Goal: Task Accomplishment & Management: Manage account settings

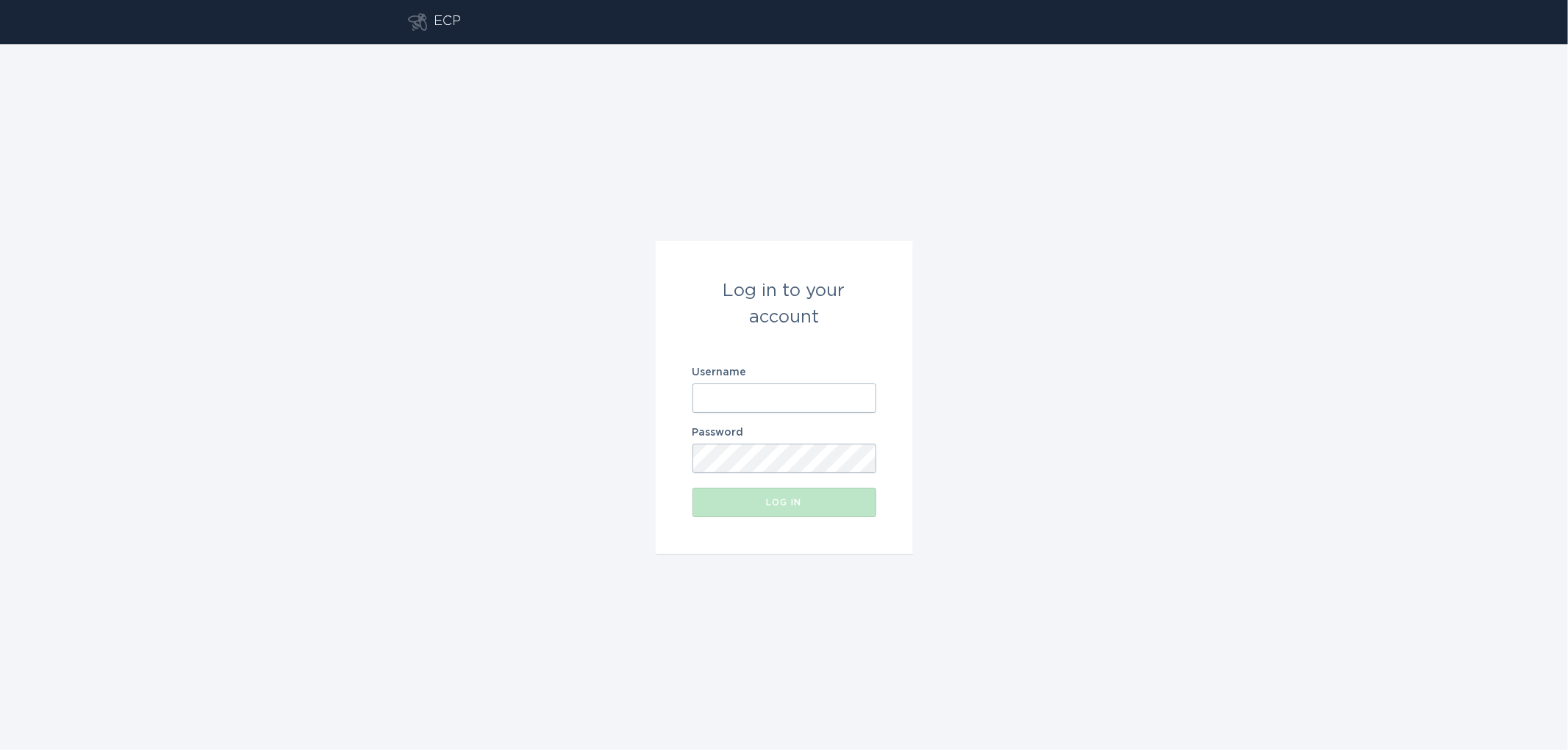
click at [738, 397] on input "Username" at bounding box center [784, 398] width 184 height 29
paste input "[EMAIL_ADDRESS][DOMAIN_NAME]"
type input "[EMAIL_ADDRESS][DOMAIN_NAME]"
click at [693, 488] on button "Log in" at bounding box center [784, 502] width 184 height 29
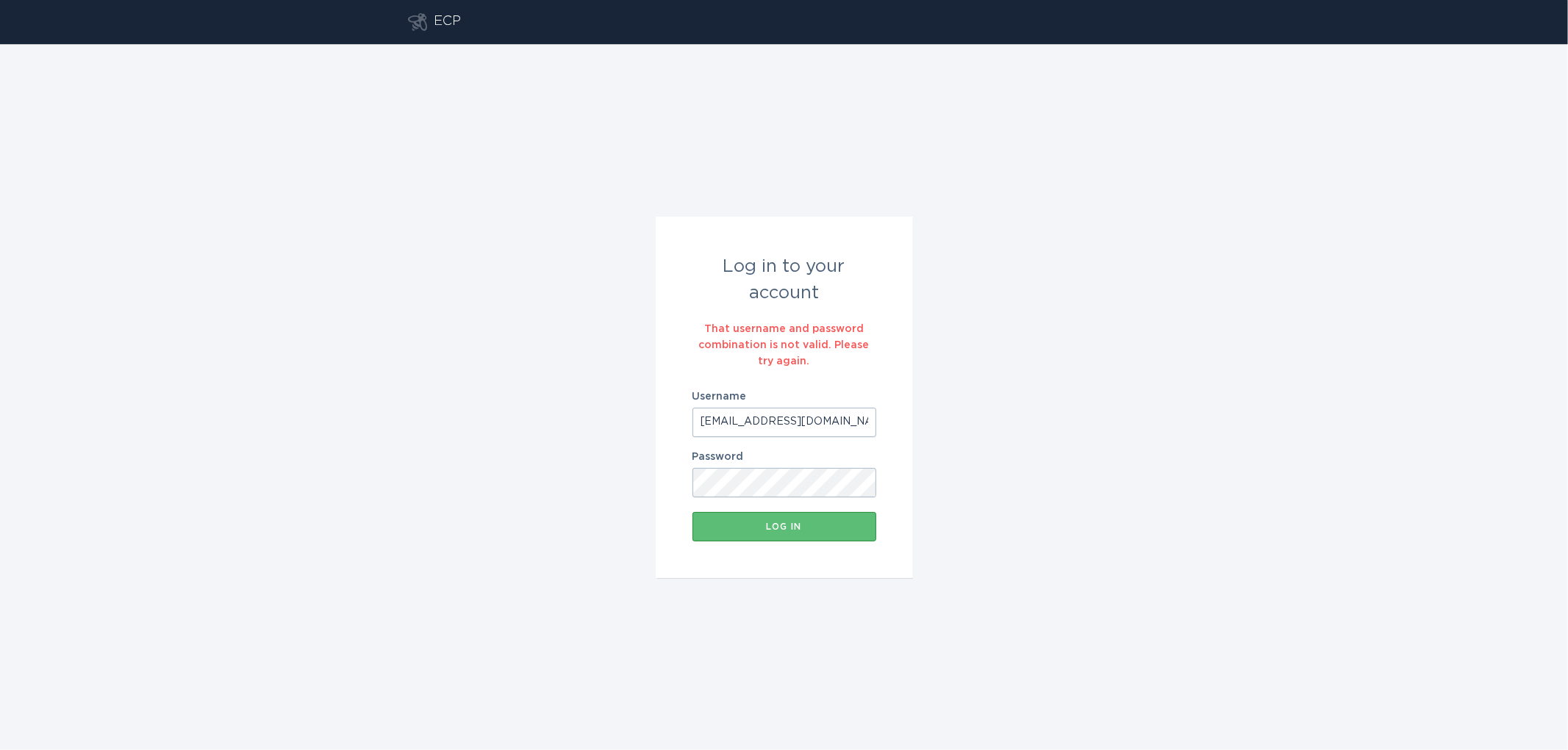
click at [693, 512] on button "Log in" at bounding box center [784, 526] width 184 height 29
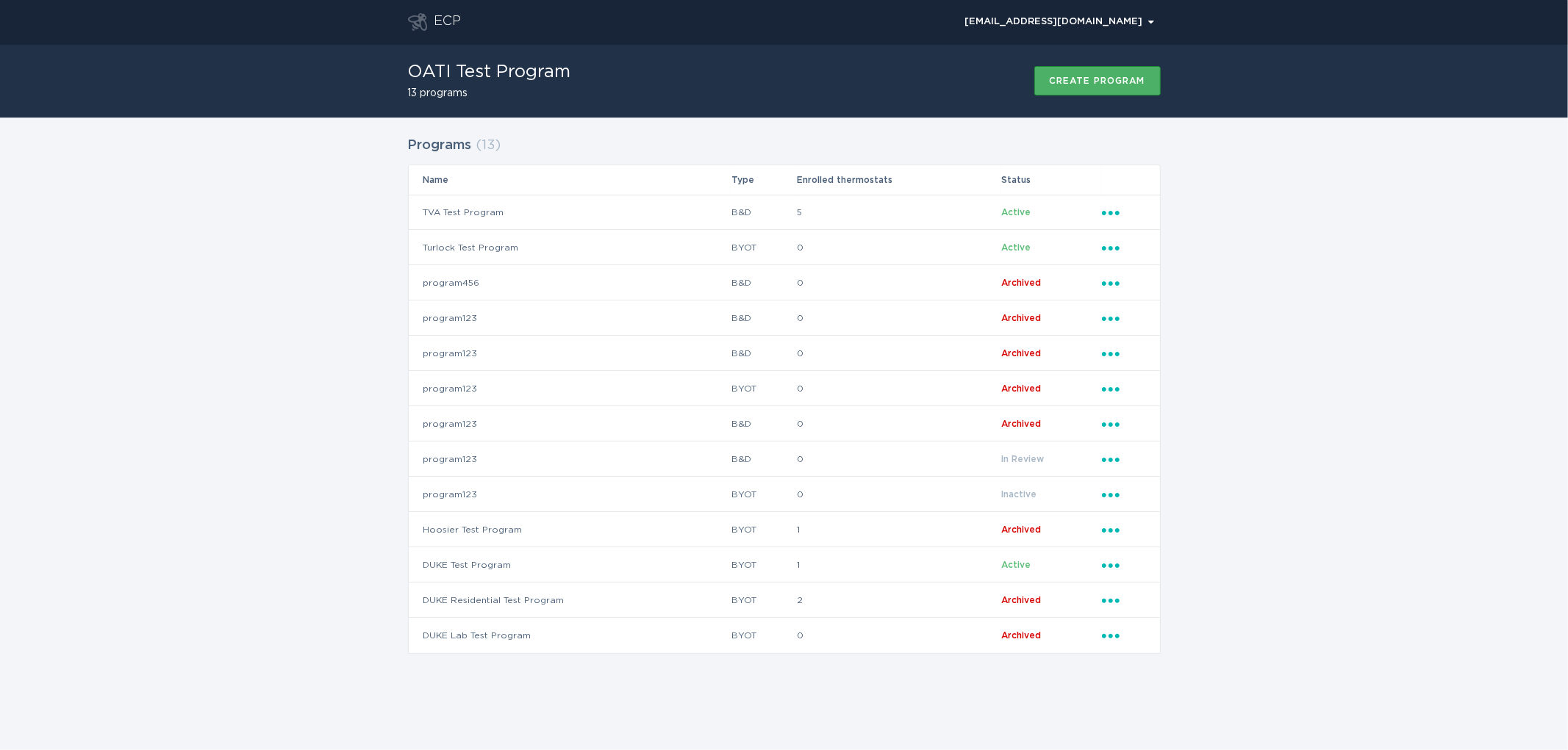
click at [1099, 77] on div "Create program" at bounding box center [1097, 81] width 95 height 9
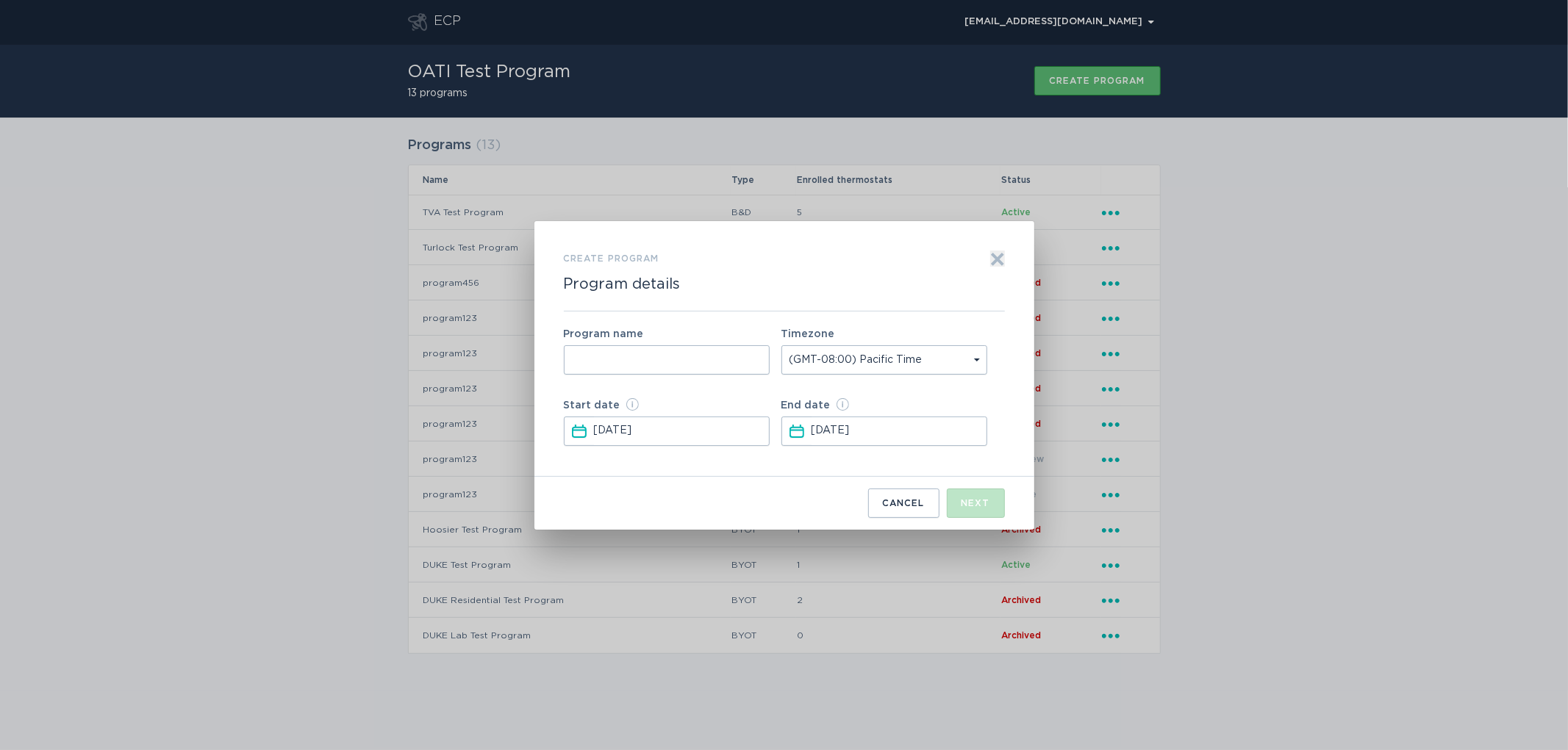
click at [639, 364] on input "Form to create a program" at bounding box center [667, 360] width 206 height 29
type input "T"
click at [883, 501] on div "Cancel" at bounding box center [904, 503] width 42 height 9
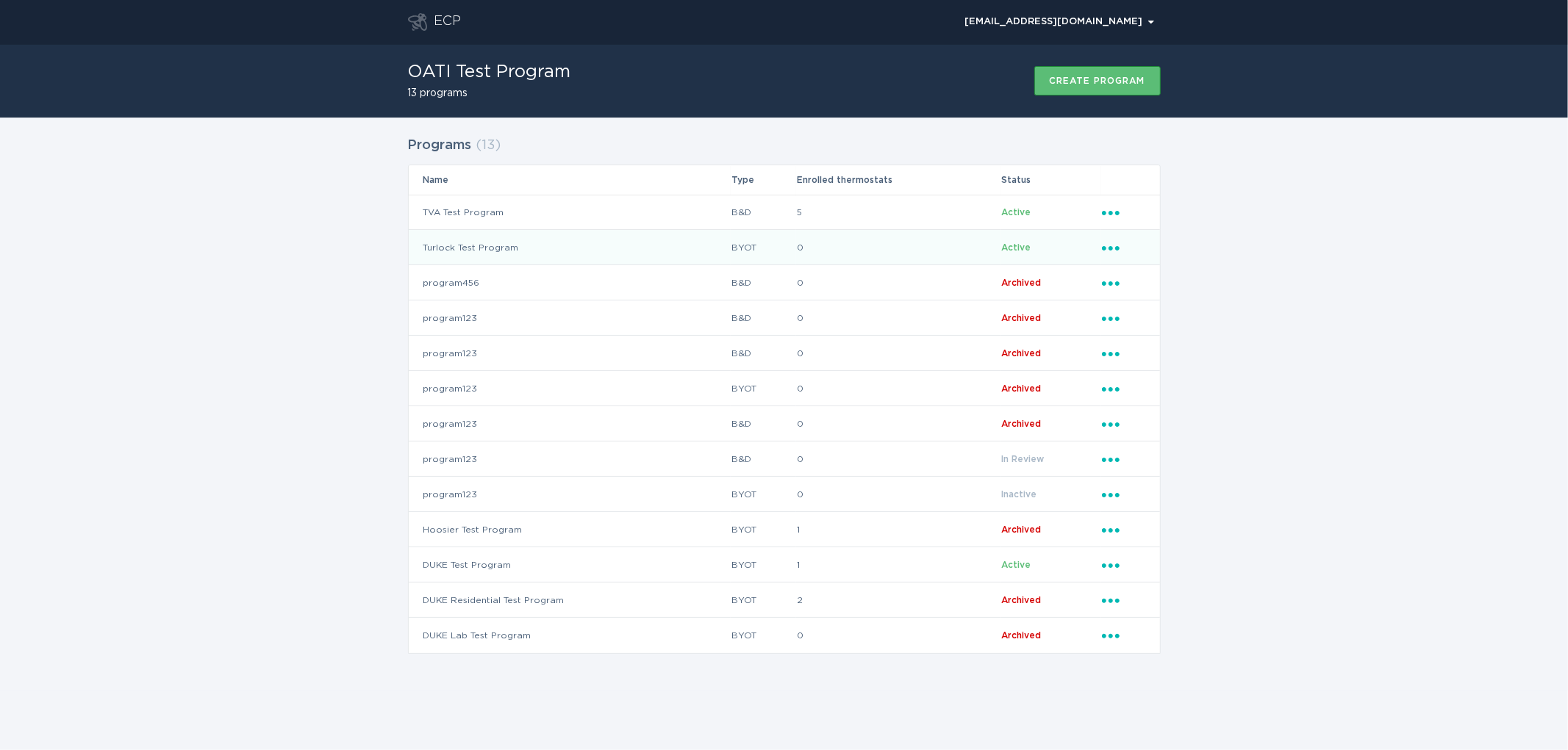
click at [585, 252] on td "Turlock Test Program" at bounding box center [570, 248] width 322 height 35
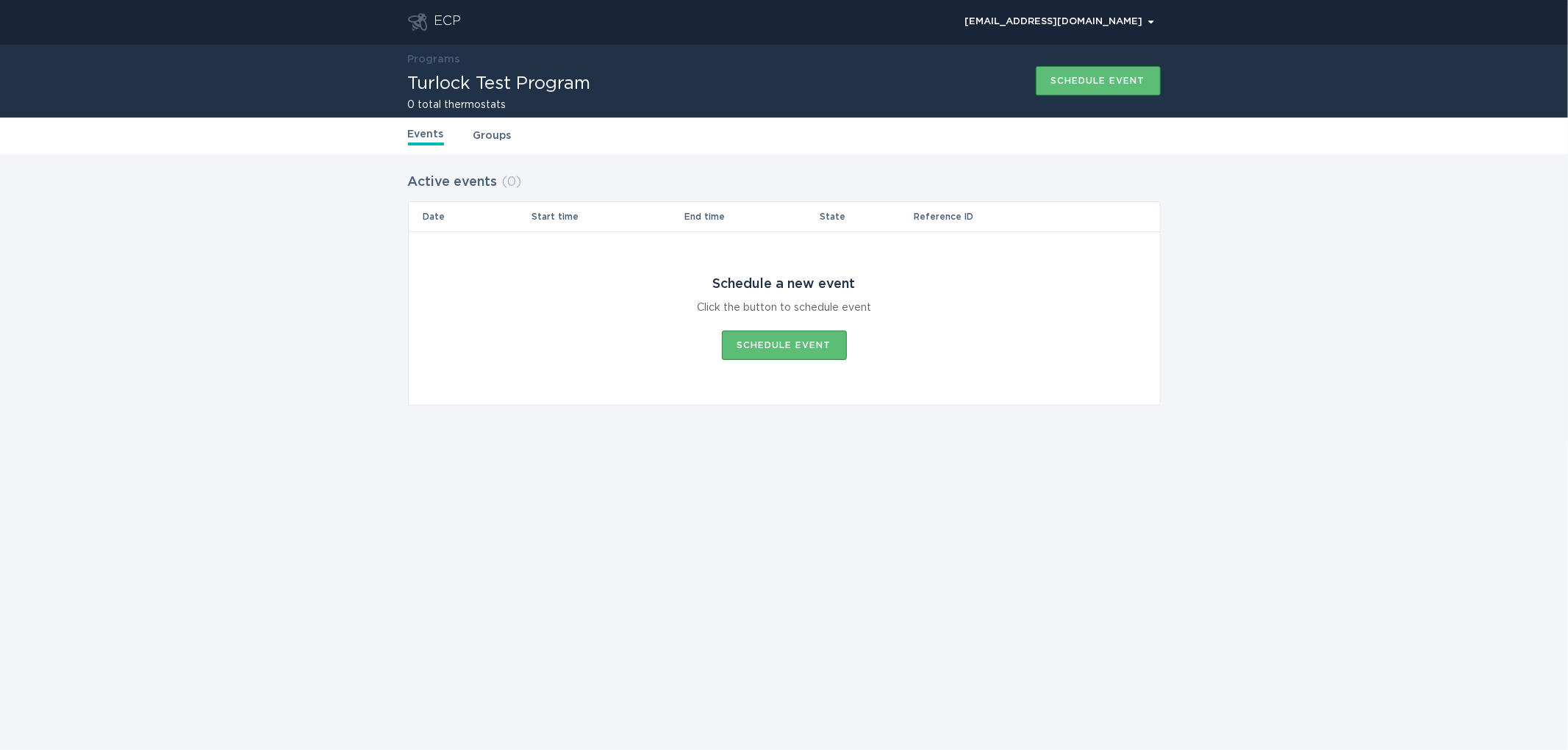
click at [476, 128] on link "Groups" at bounding box center [492, 135] width 38 height 16
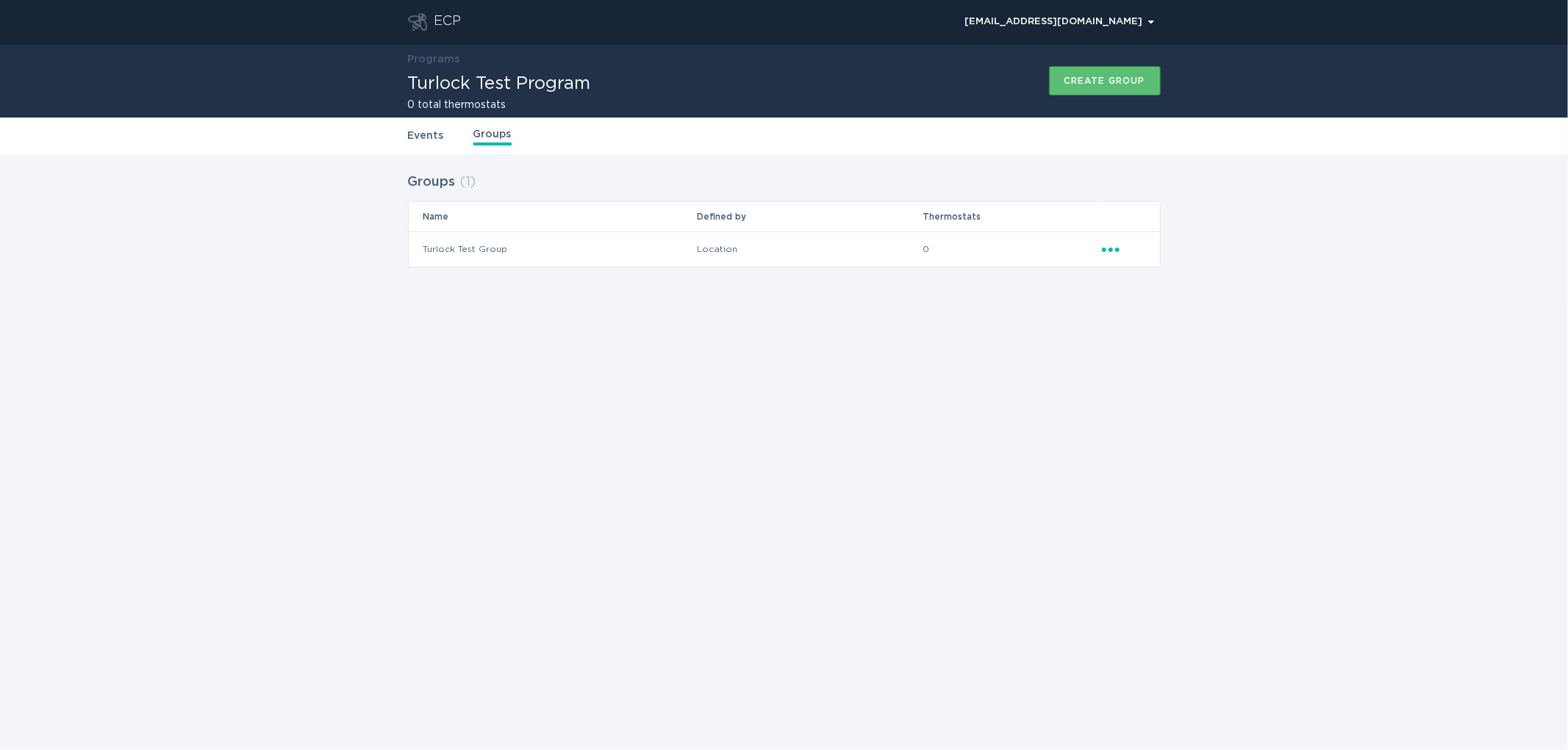
click at [563, 249] on td "Turlock Test Group" at bounding box center [552, 249] width 288 height 35
click at [167, 718] on div "ECP [EMAIL_ADDRESS][DOMAIN_NAME] Chevron Programs Turlock Test Program 0 total …" at bounding box center [784, 375] width 1568 height 750
click at [482, 249] on td "Turlock Test Group" at bounding box center [552, 249] width 288 height 35
click at [1112, 244] on icon "Ellipsis" at bounding box center [1112, 247] width 21 height 13
click at [1162, 277] on div "Edit group" at bounding box center [1178, 274] width 153 height 34
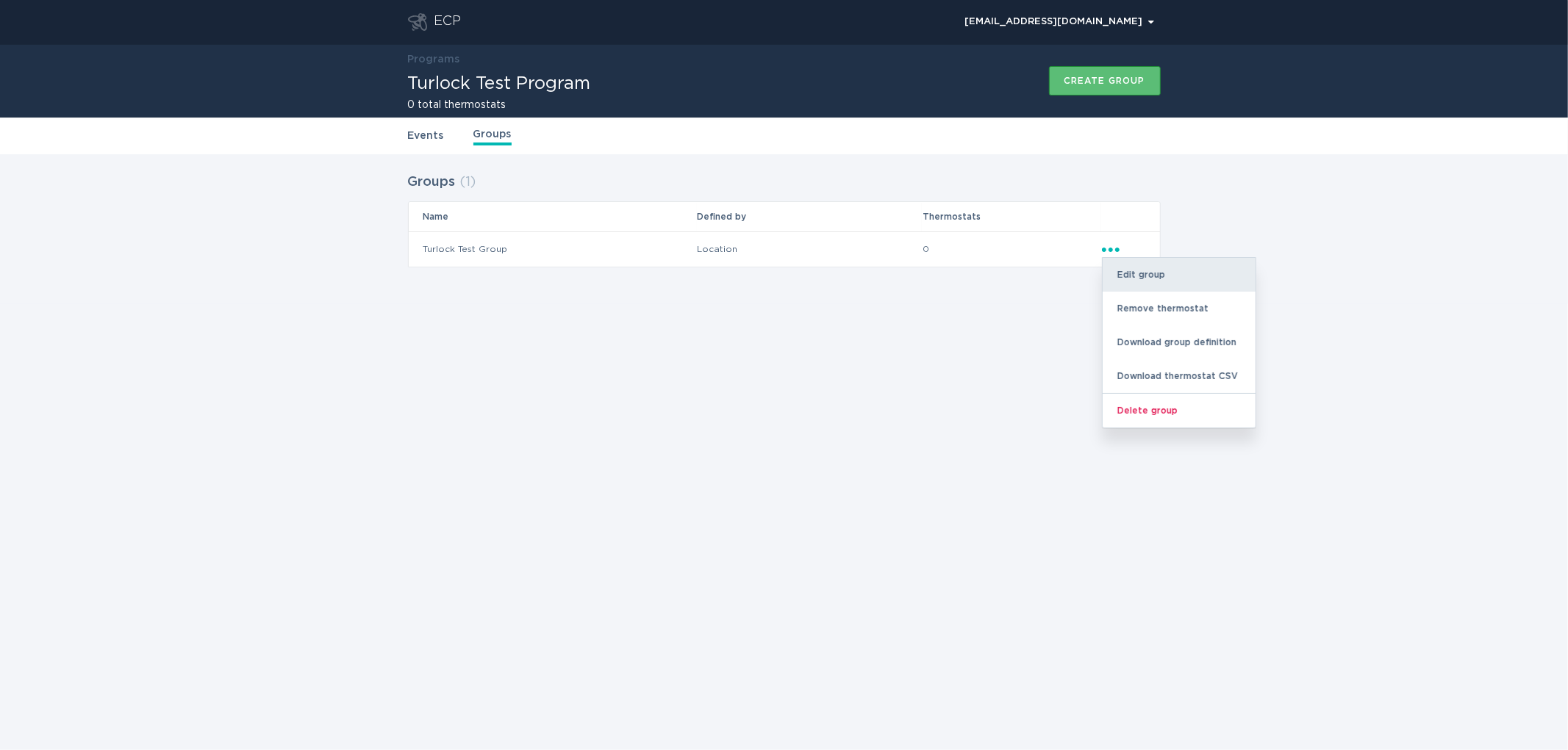
select select "location.zip"
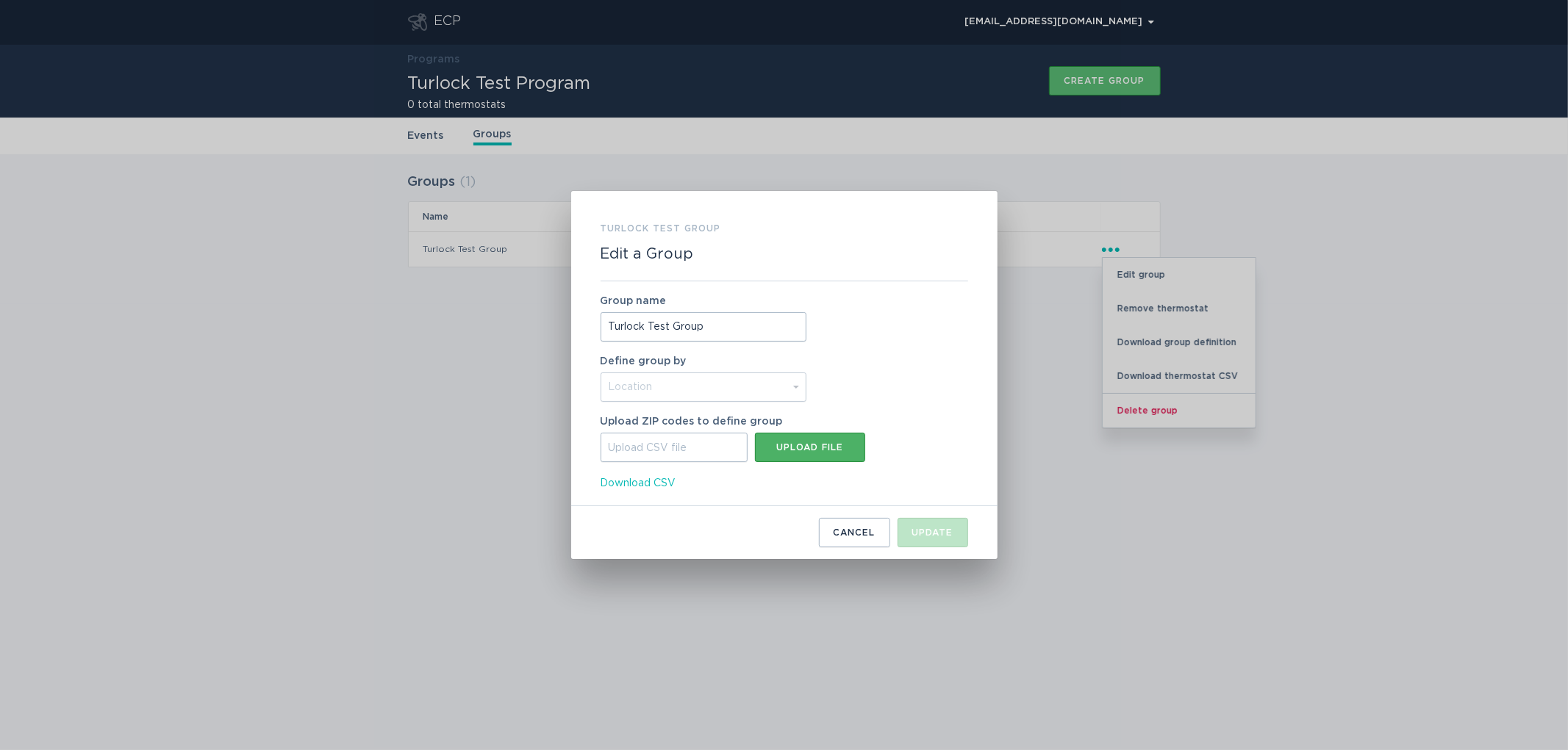
click at [787, 452] on div "Upload file" at bounding box center [809, 447] width 95 height 9
type input "C:\fakepath\ECPdevice.csv"
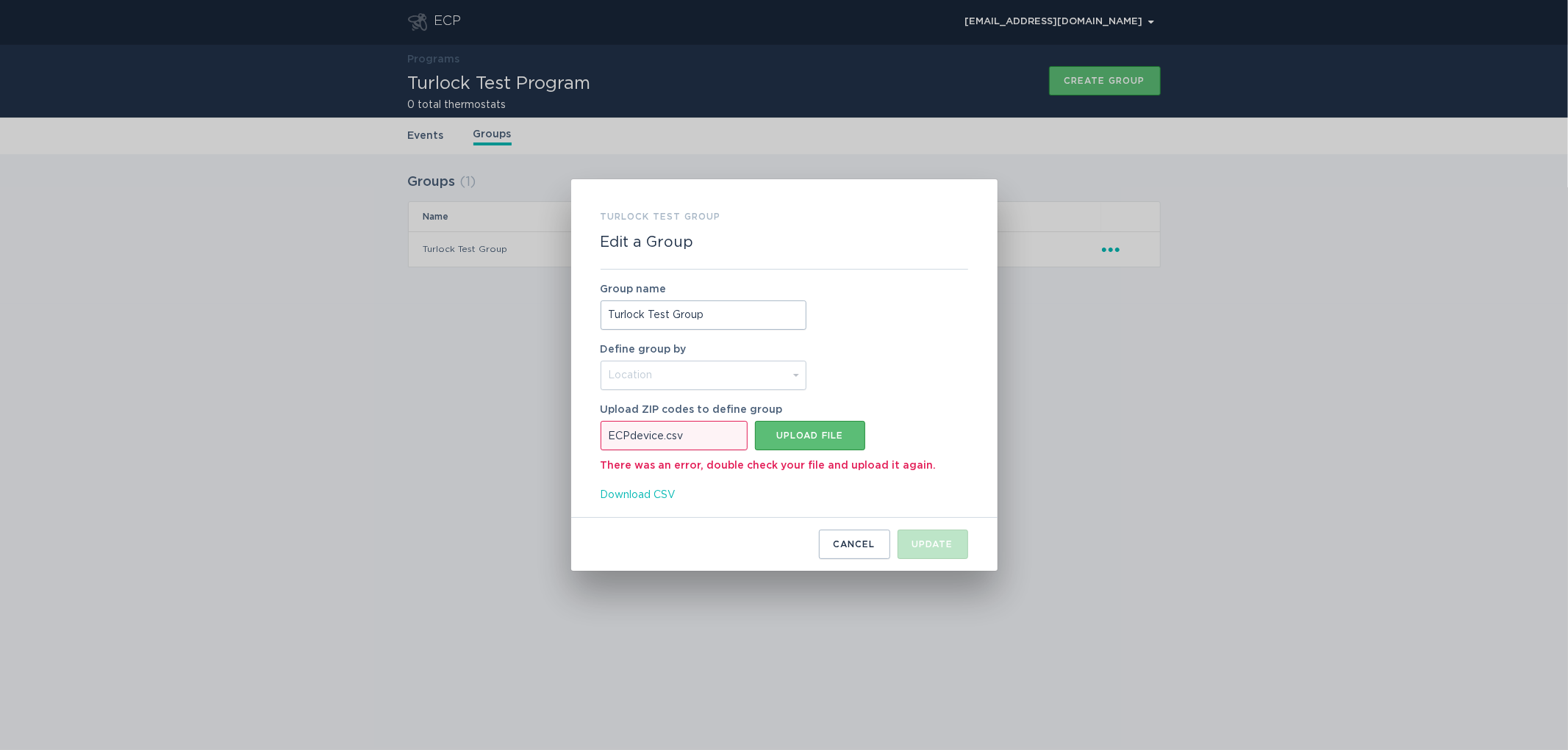
click at [655, 496] on span "Download CSV" at bounding box center [638, 495] width 76 height 16
click at [710, 312] on input "Turlock Test Group" at bounding box center [703, 315] width 206 height 29
click at [862, 546] on div "Cancel" at bounding box center [855, 544] width 42 height 9
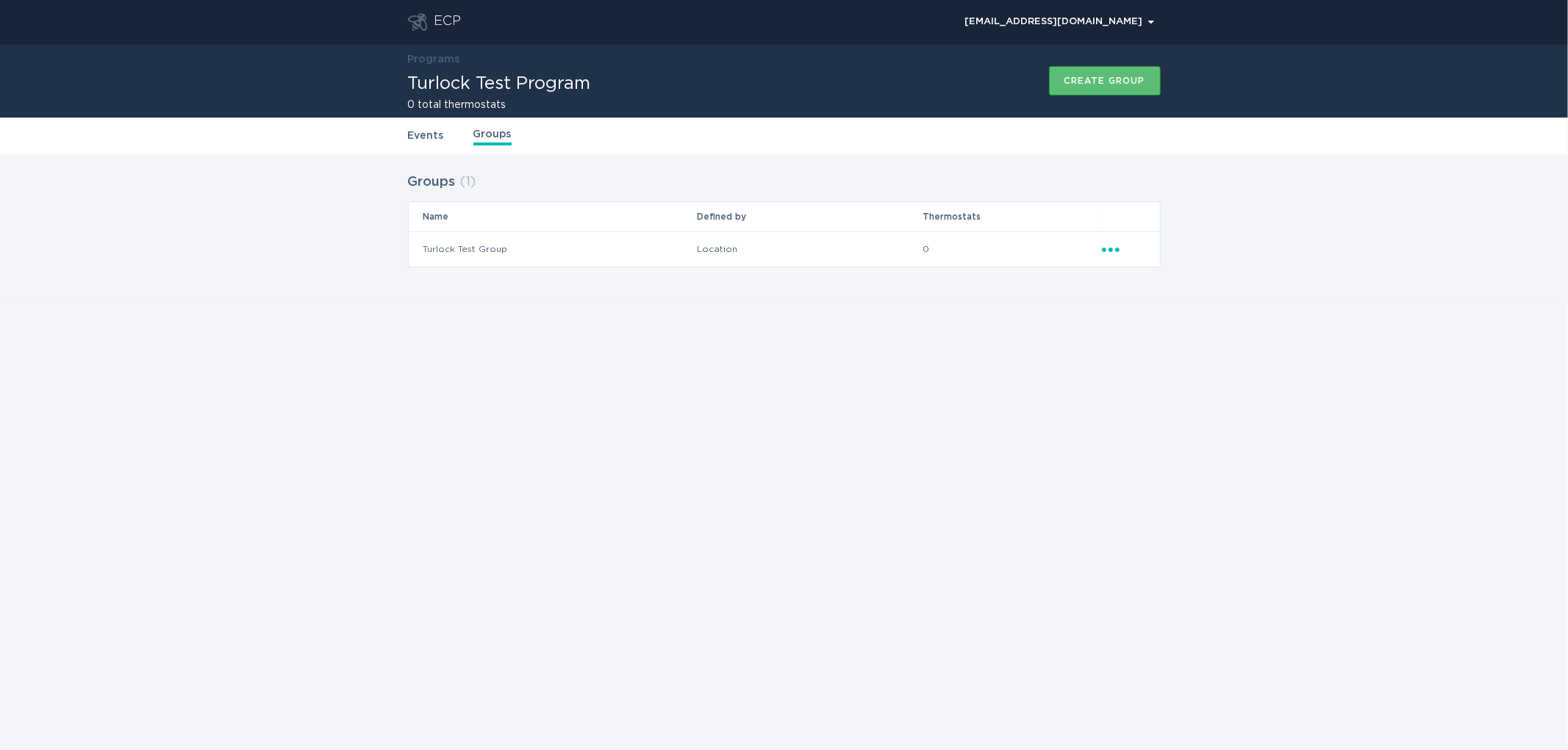
click at [1105, 248] on icon "Popover menu" at bounding box center [1110, 249] width 18 height 4
click at [1150, 274] on div "Edit group" at bounding box center [1178, 274] width 153 height 34
select select "location.zip"
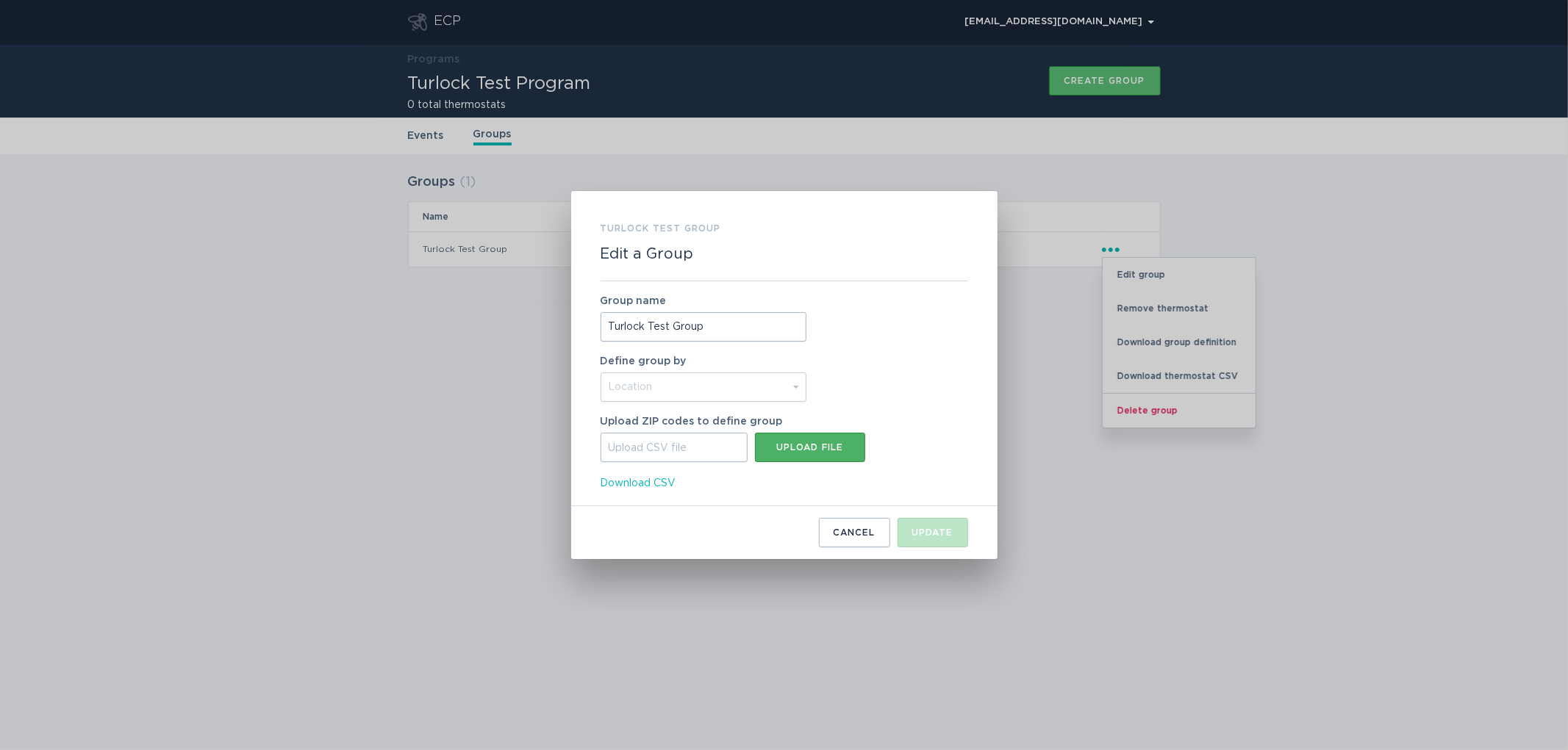
click at [806, 453] on button "Upload file" at bounding box center [810, 447] width 110 height 29
type input "C:\fakepath\ECPdevice.csv"
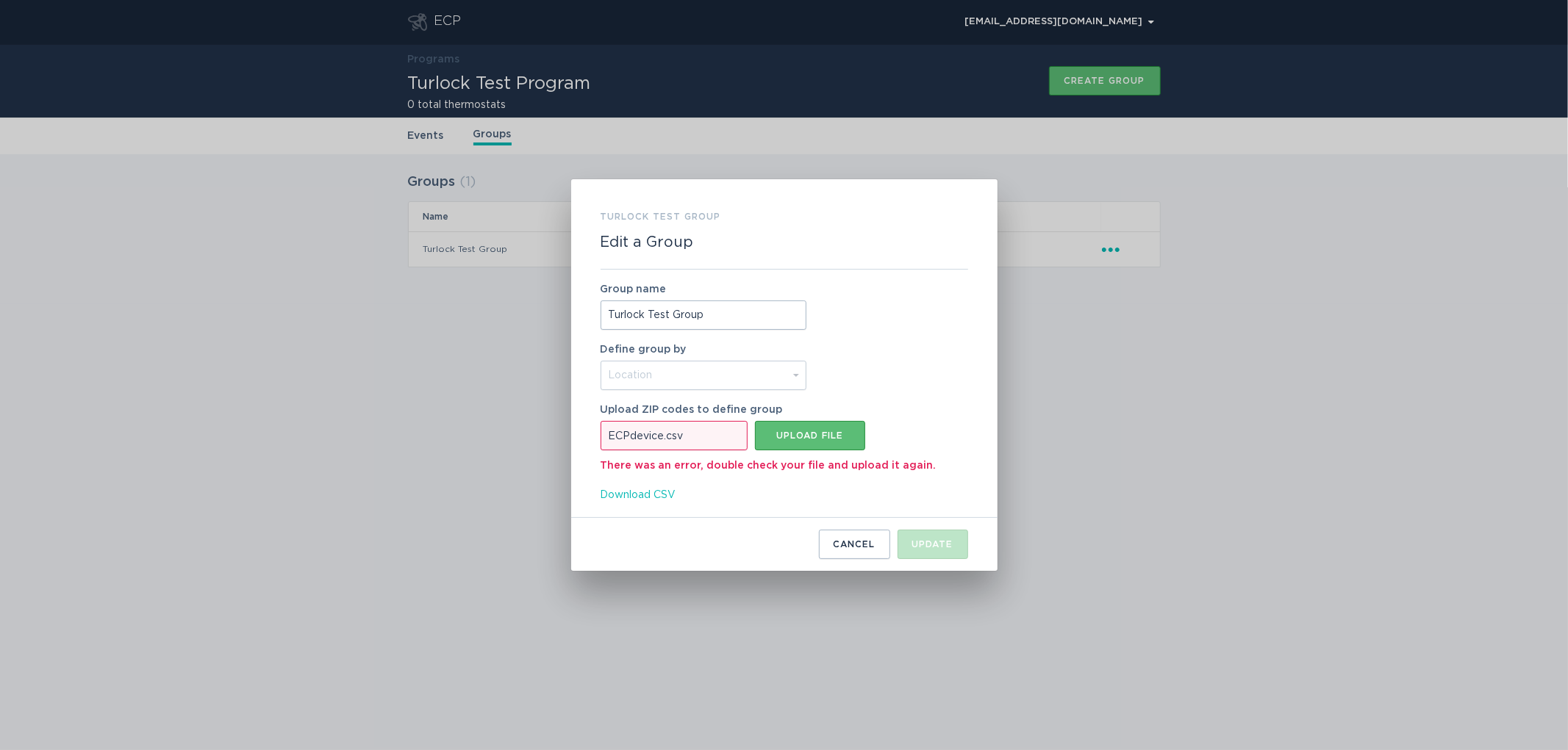
click at [639, 497] on span "Download CSV" at bounding box center [638, 495] width 76 height 16
click at [824, 538] on button "Cancel" at bounding box center [854, 544] width 71 height 29
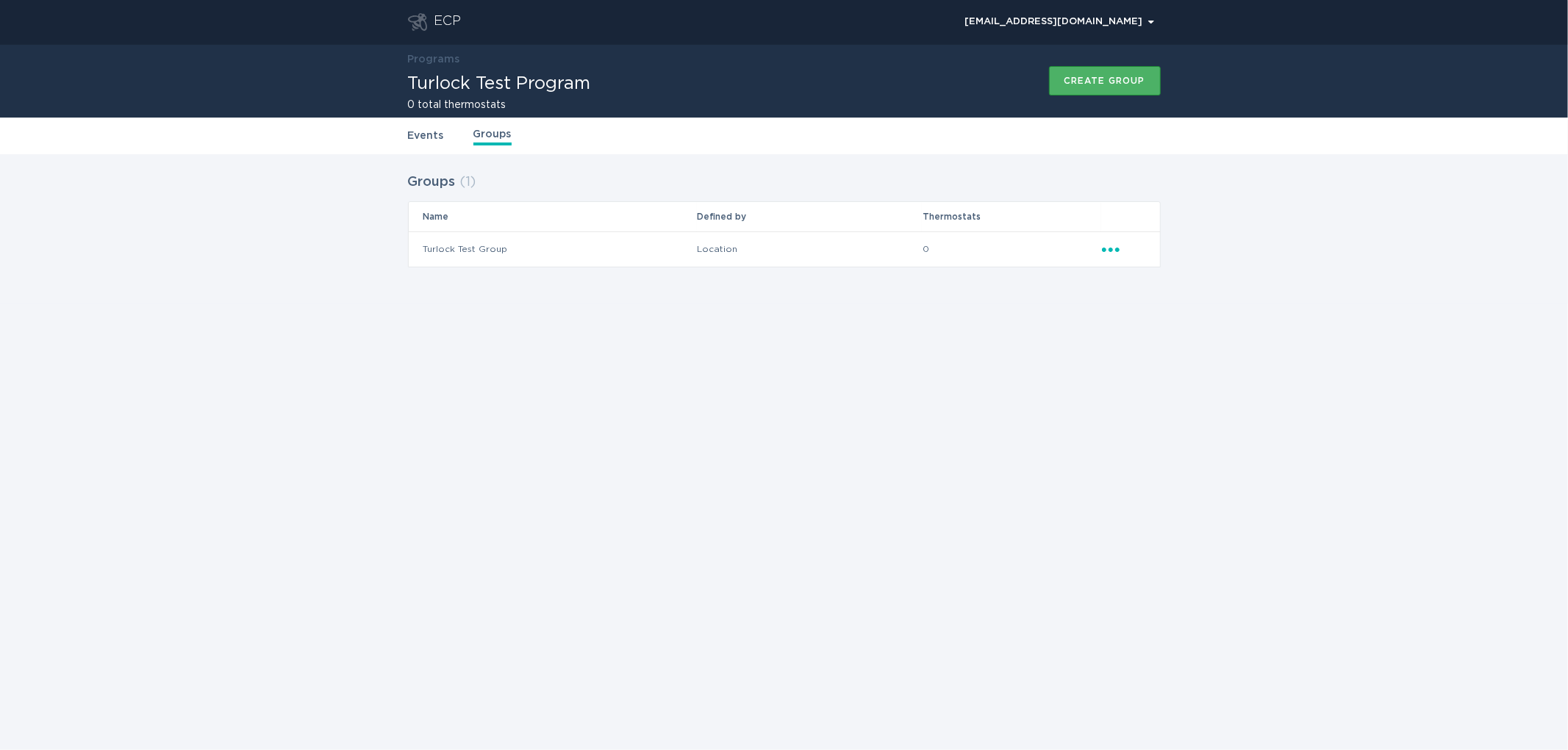
click at [1091, 78] on div "Create group" at bounding box center [1104, 81] width 81 height 9
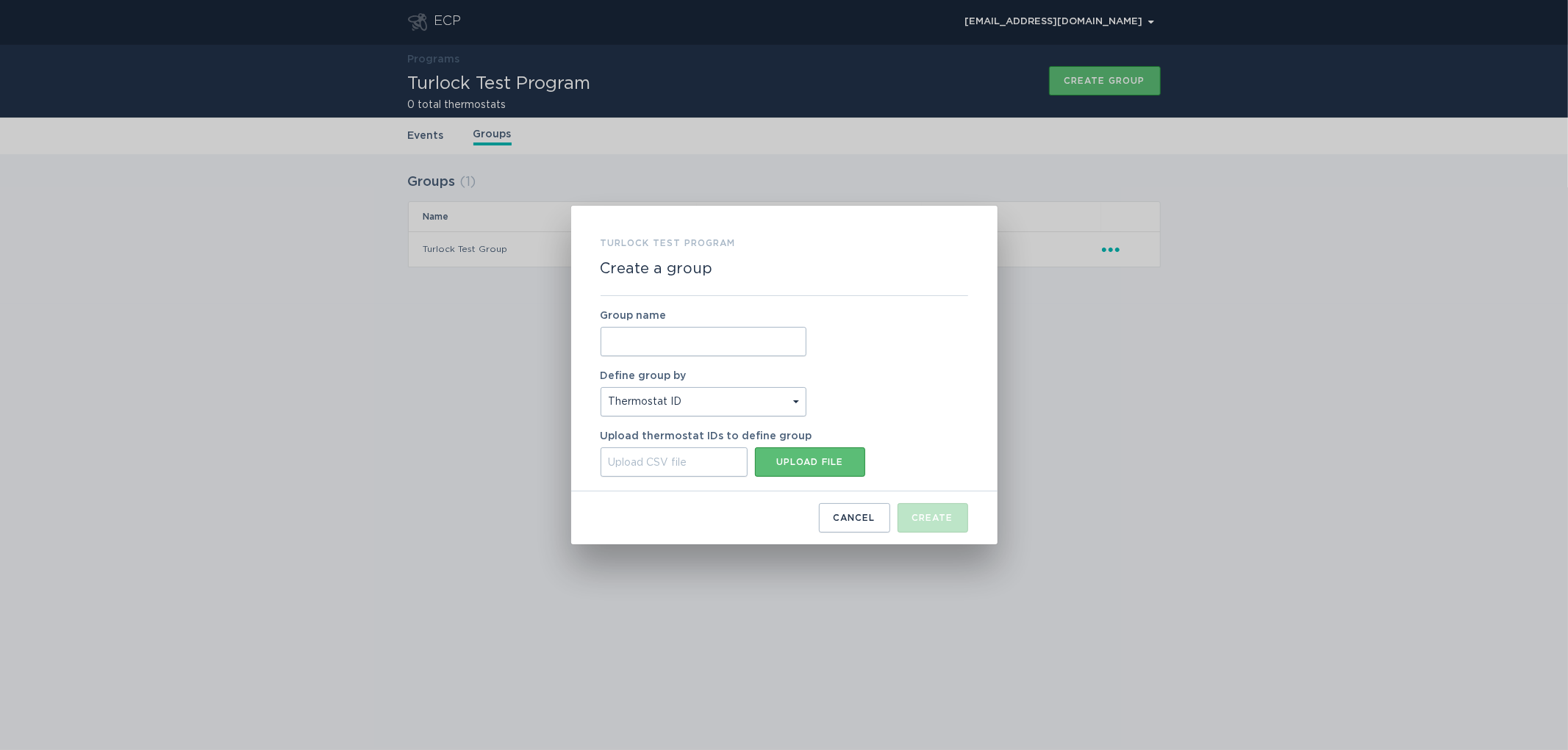
click at [693, 338] on input "Group name" at bounding box center [703, 341] width 206 height 29
click at [706, 348] on input "Turlock" at bounding box center [703, 341] width 206 height 29
click at [703, 335] on input "Turlock" at bounding box center [703, 341] width 206 height 29
click at [703, 339] on input "Turlock" at bounding box center [703, 341] width 206 height 29
click at [628, 347] on input "Turlock Test Group" at bounding box center [703, 341] width 206 height 29
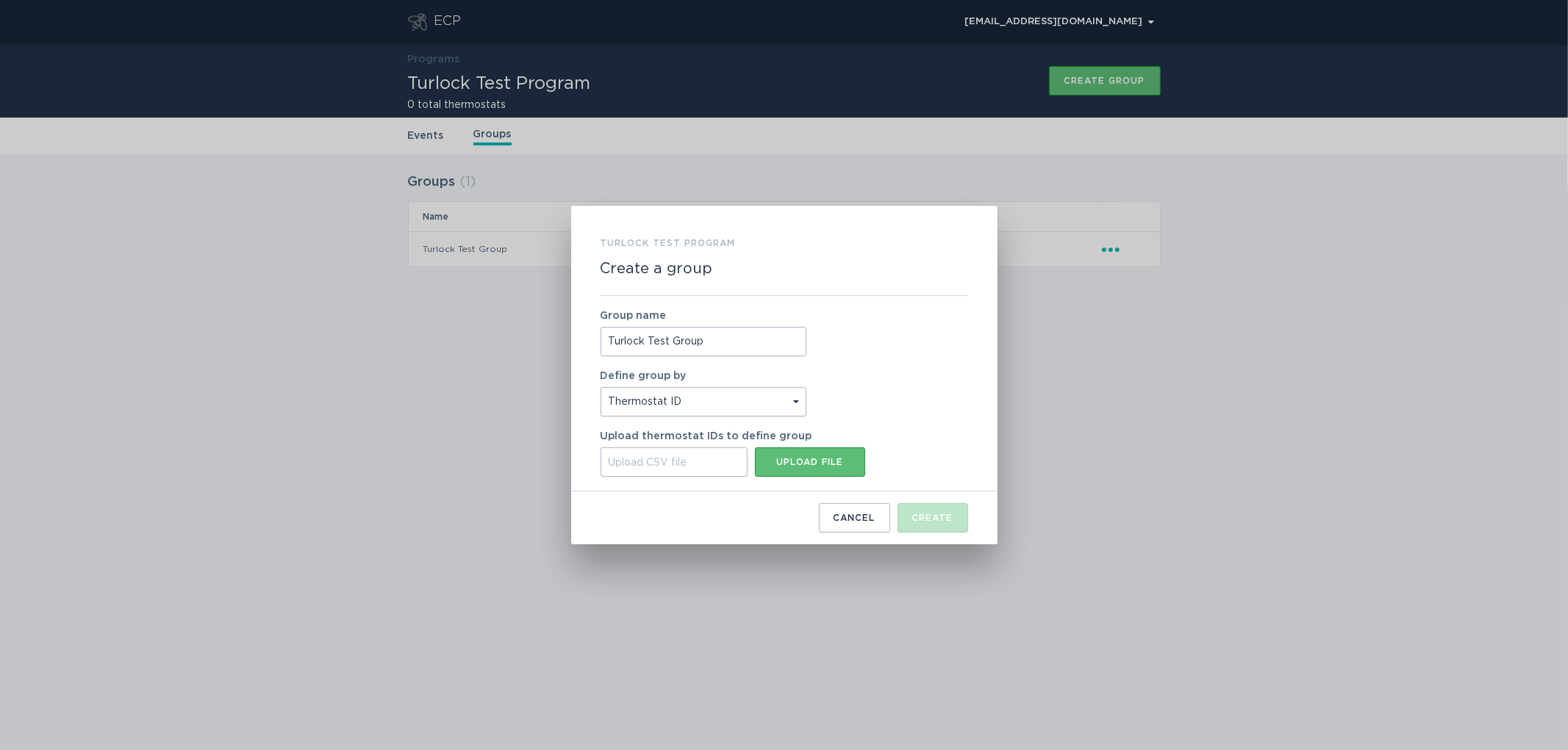
click at [628, 347] on input "Turlock Test Group" at bounding box center [703, 341] width 206 height 29
type input "TID Test Group"
click at [788, 463] on div "Upload file" at bounding box center [809, 462] width 95 height 9
type input "C:\fakepath\ECPdevice.csv"
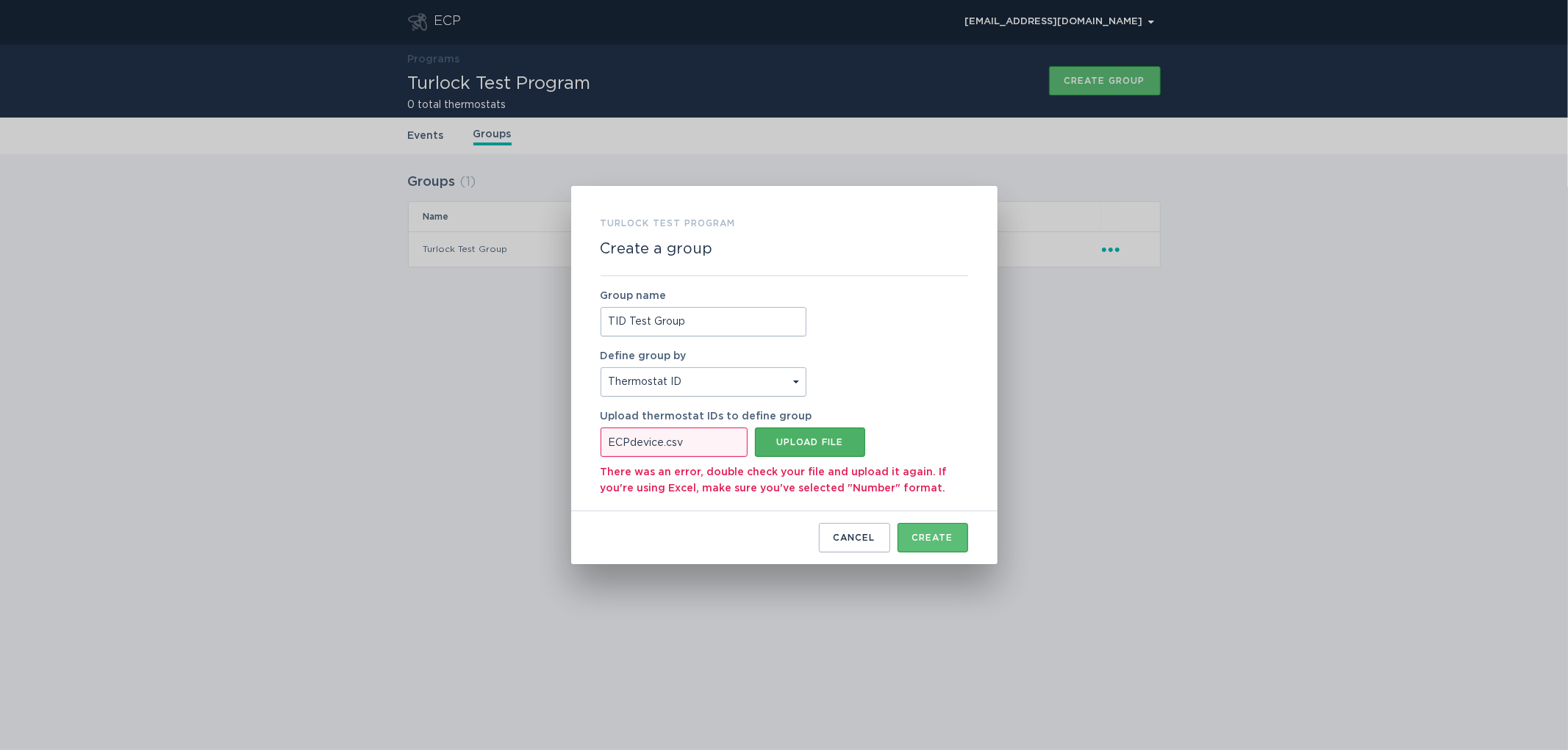
click at [784, 444] on div "Upload file" at bounding box center [809, 442] width 95 height 9
type input "C:\fakepath\criteria (33).csv"
click at [941, 545] on button "Create" at bounding box center [932, 537] width 71 height 29
click at [942, 541] on div "Create" at bounding box center [932, 537] width 41 height 9
click at [839, 537] on div "Cancel" at bounding box center [855, 537] width 42 height 9
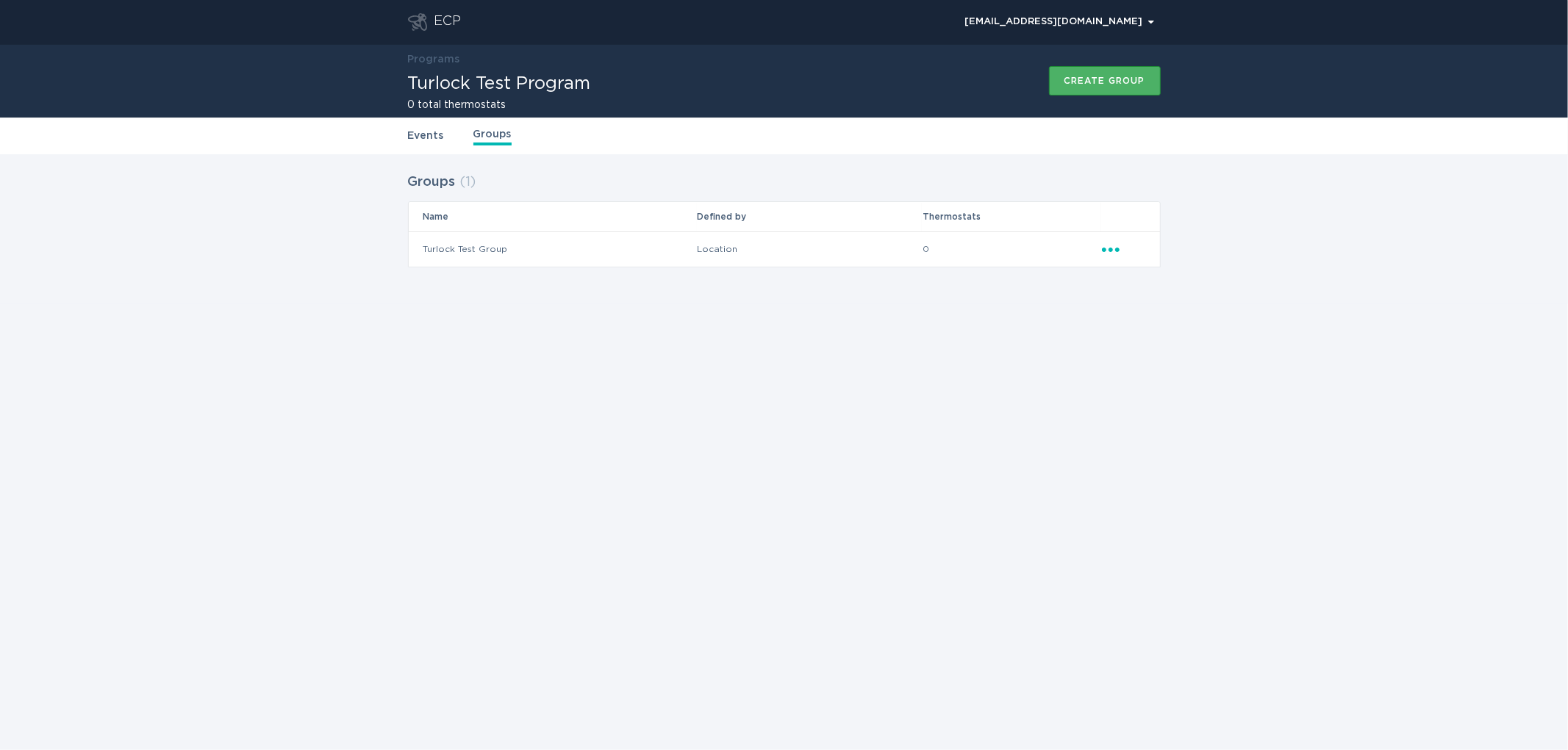
click at [1114, 77] on div "Create group" at bounding box center [1104, 81] width 81 height 9
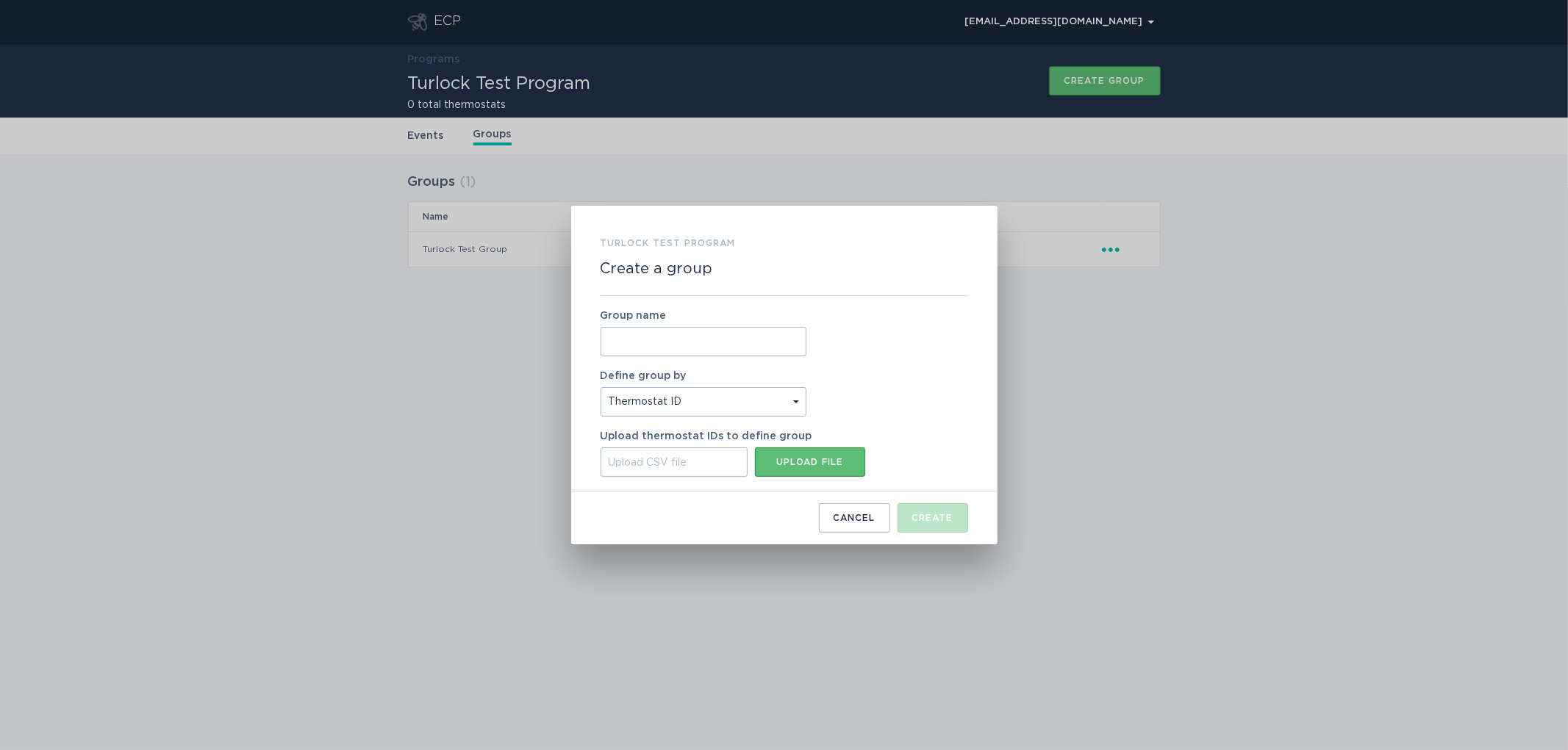
click at [691, 331] on input "Group name" at bounding box center [703, 341] width 206 height 29
type input "TID Test Group"
click at [781, 453] on button "Upload file" at bounding box center [810, 461] width 110 height 29
type input "C:\fakepath\criteriaa.csv"
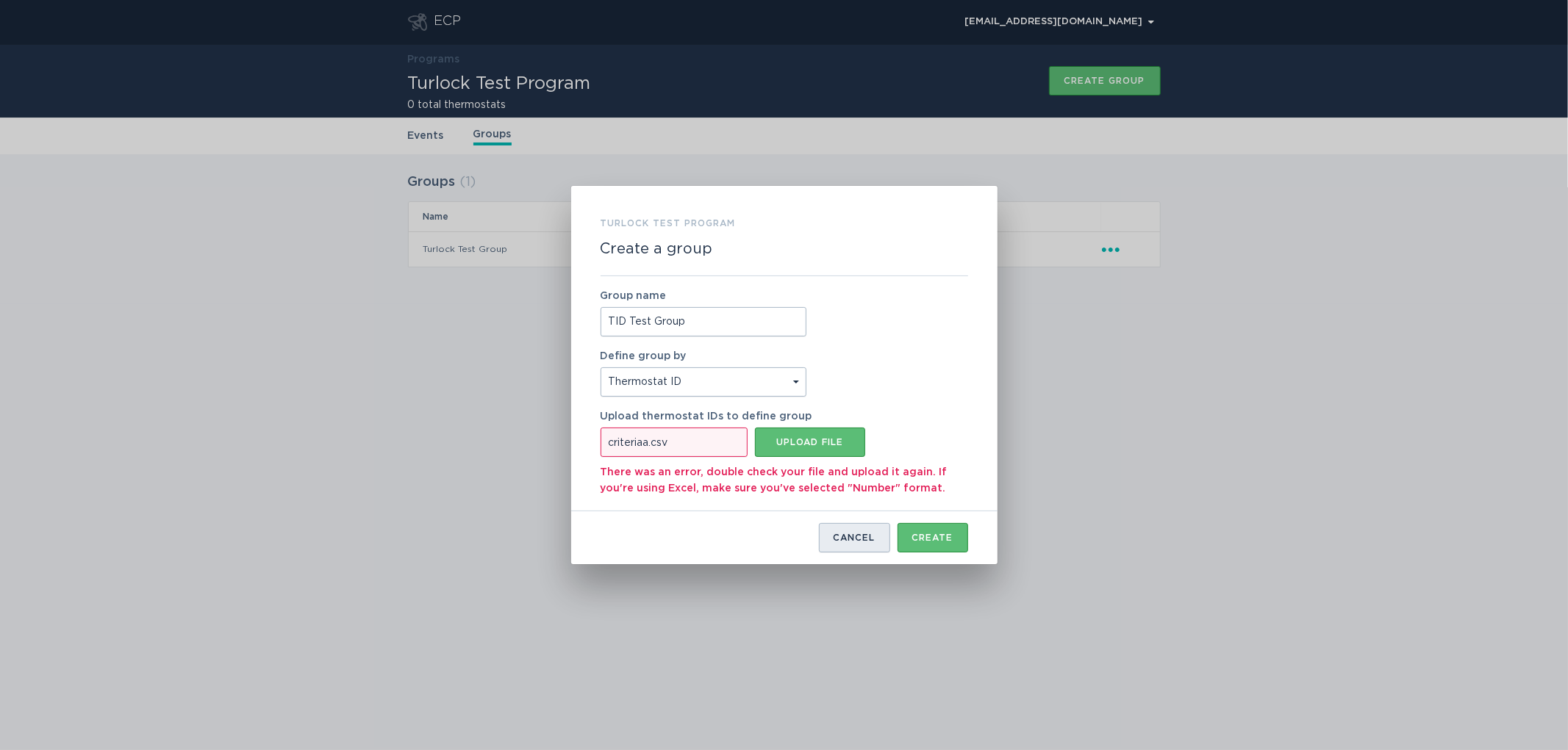
click at [863, 541] on div "Cancel" at bounding box center [855, 537] width 42 height 9
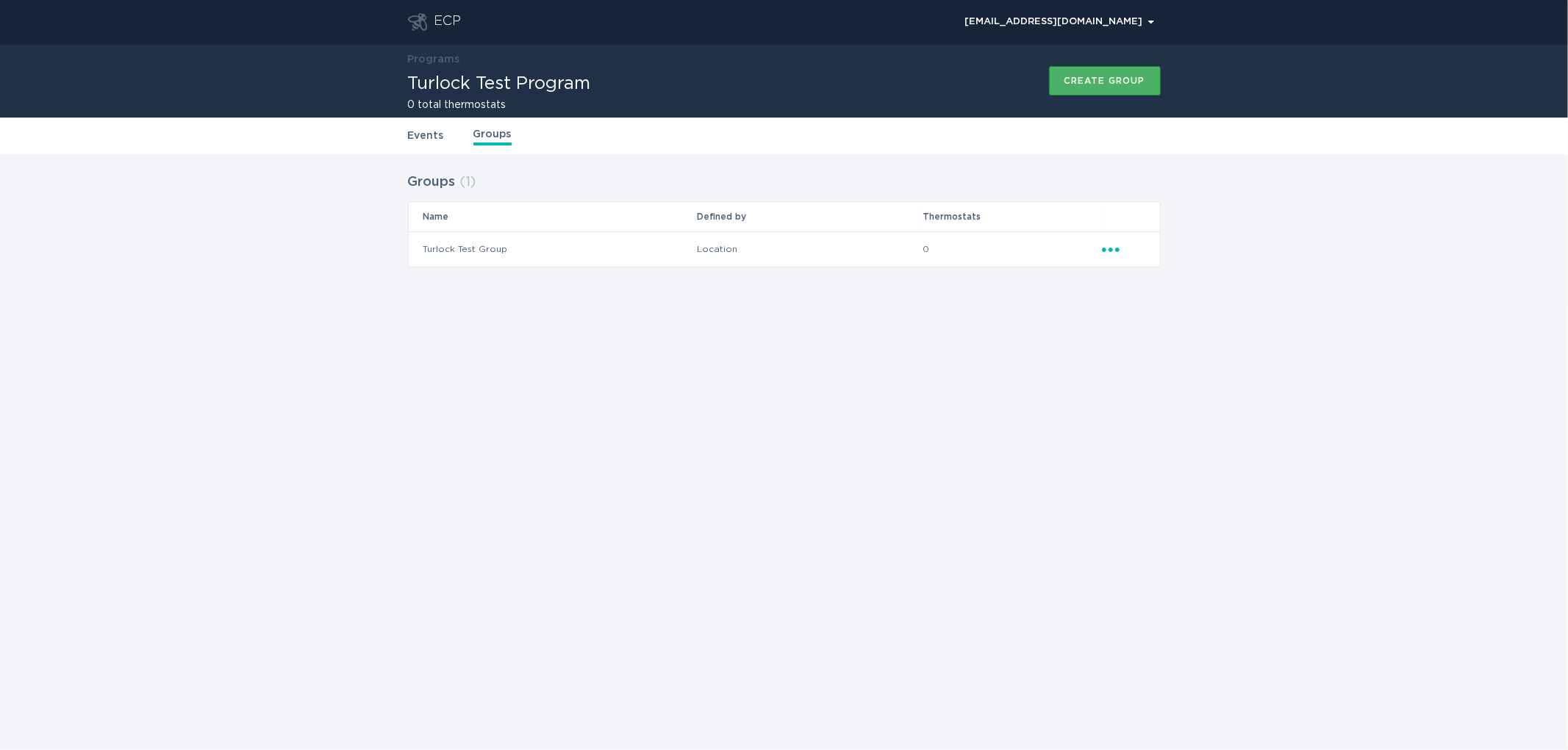
click at [1127, 82] on div "Create group" at bounding box center [1104, 81] width 81 height 9
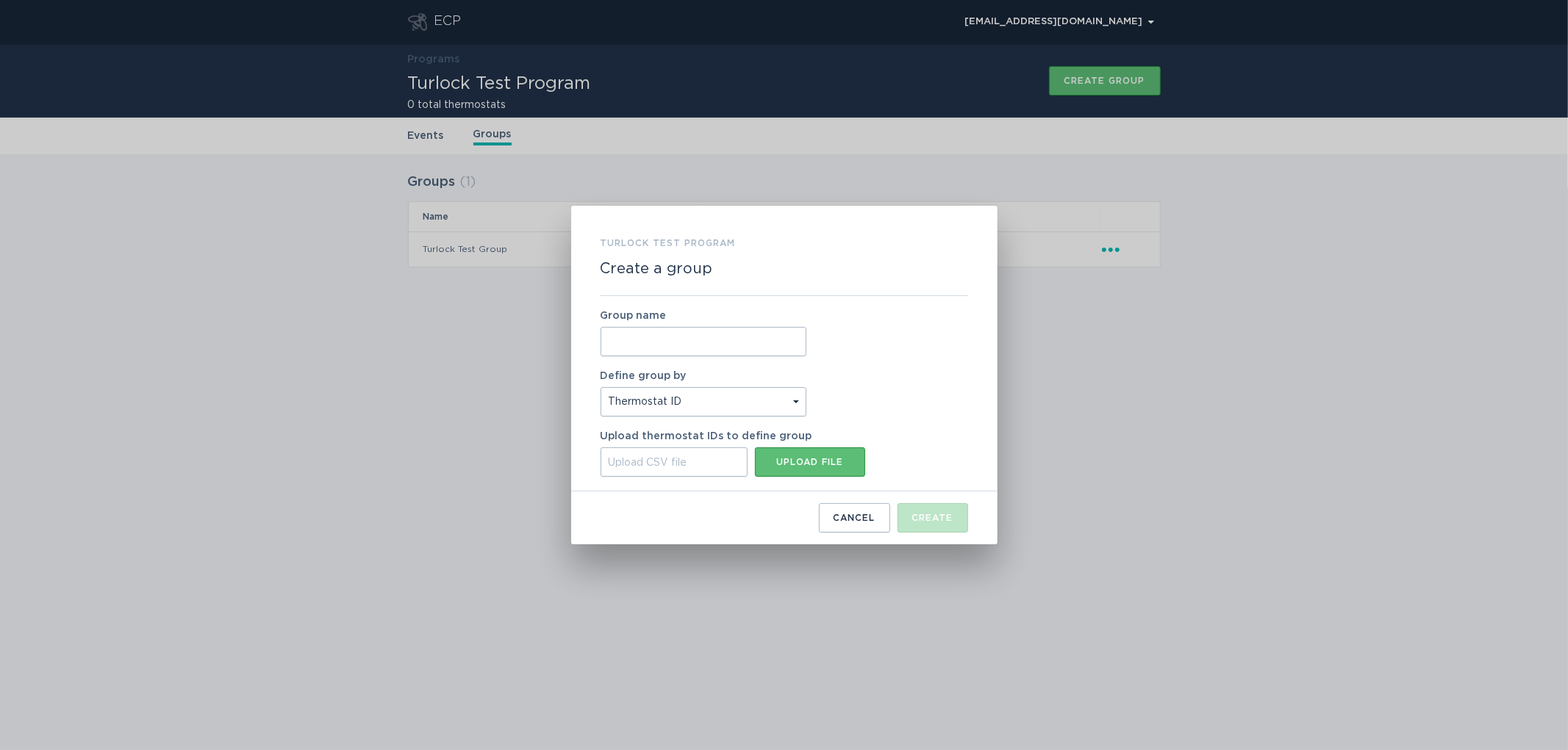
click at [635, 335] on input "Group name" at bounding box center [703, 341] width 206 height 29
type input "TID Test Group"
click at [802, 466] on div "Upload file" at bounding box center [809, 462] width 95 height 9
type input "C:\fakepath\criteriaa.csv"
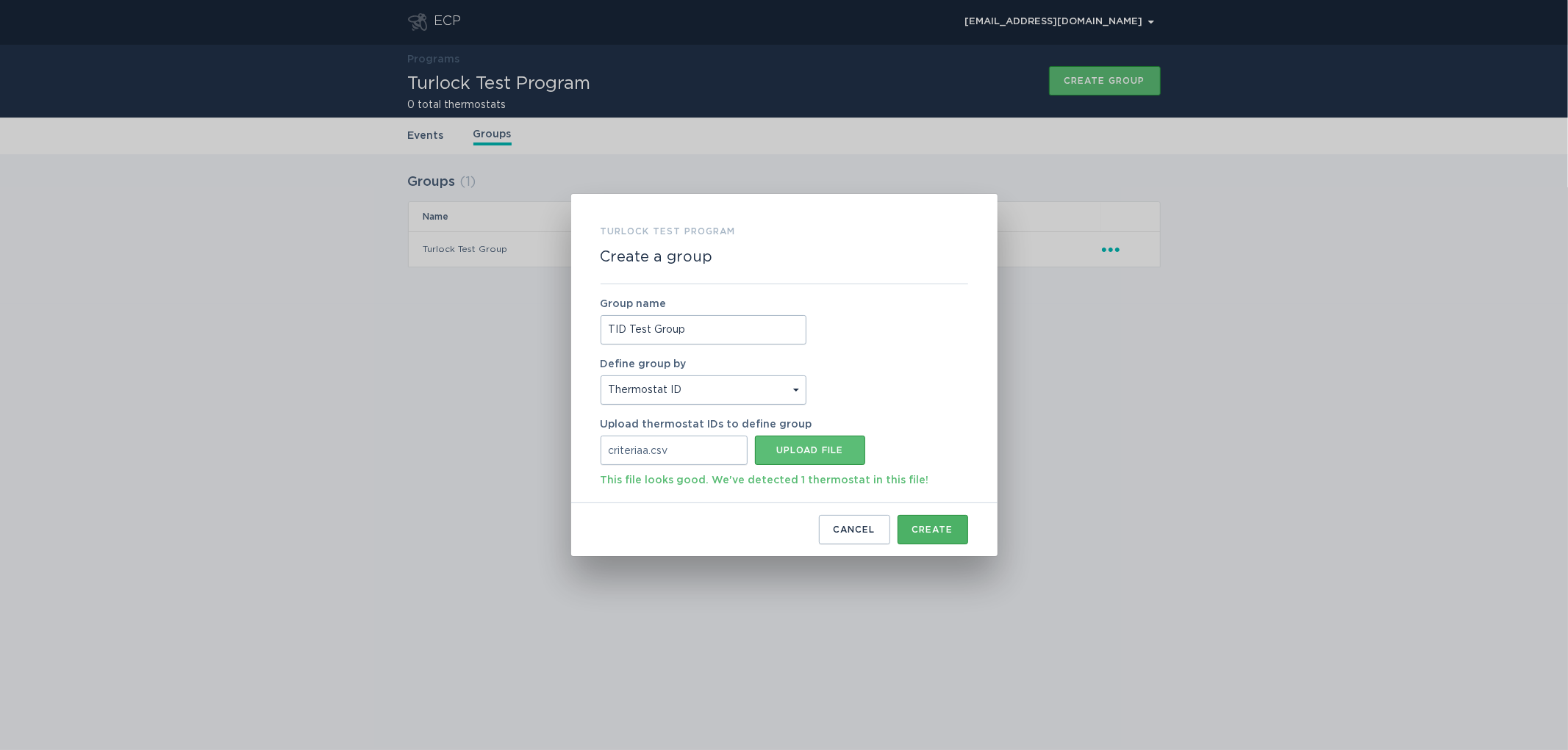
click at [930, 539] on button "Create" at bounding box center [932, 529] width 71 height 29
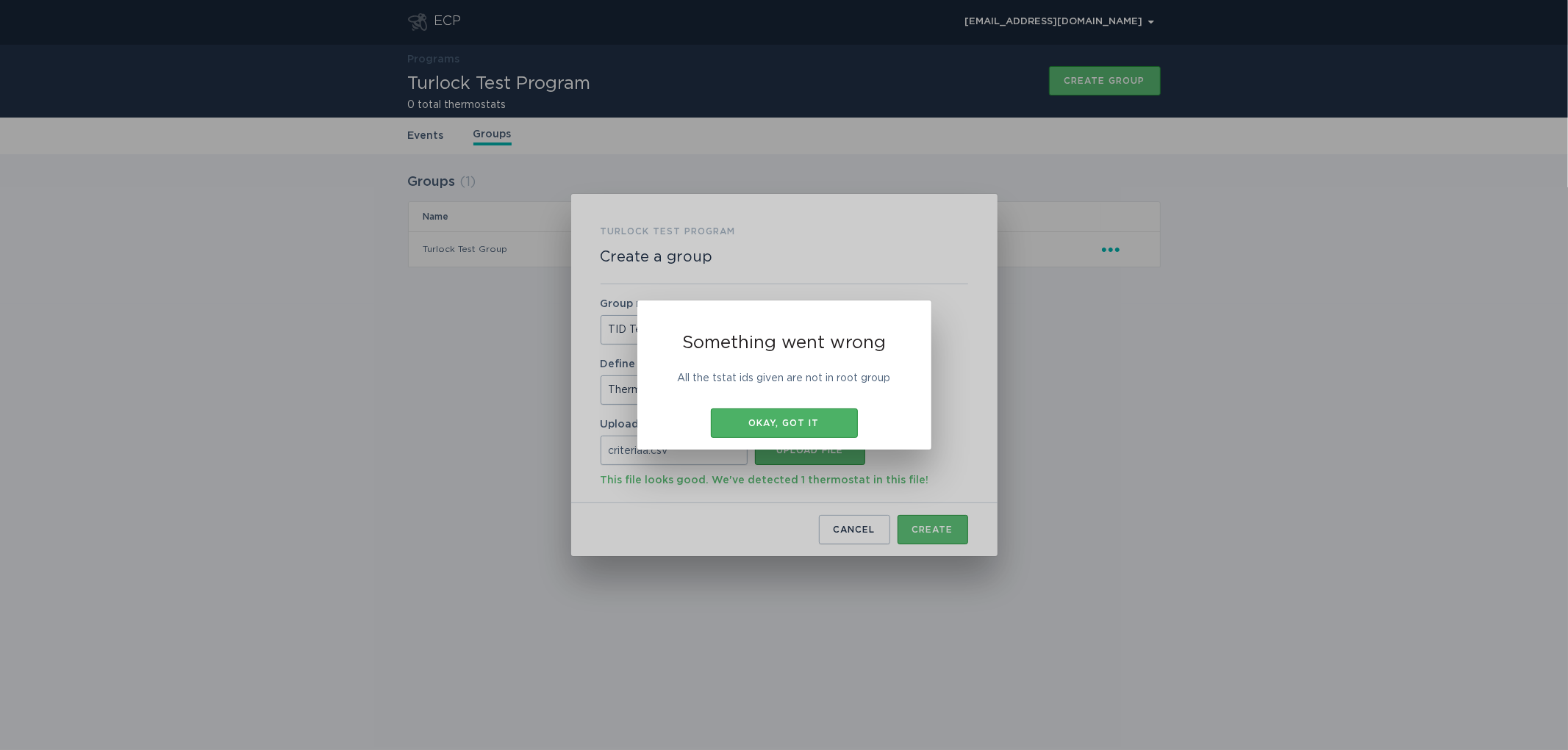
click at [759, 423] on div "Okay, got it" at bounding box center [784, 423] width 133 height 9
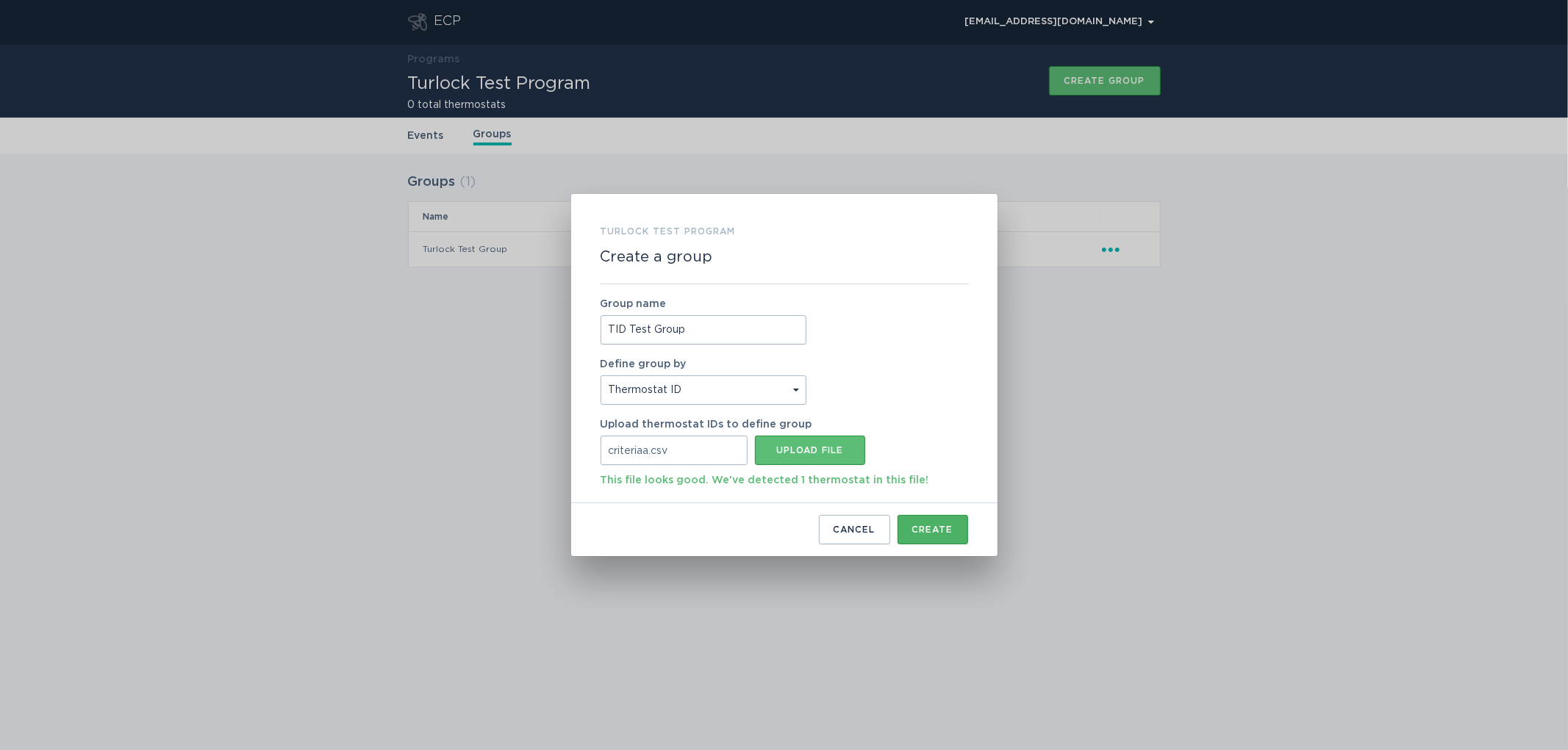
click at [929, 527] on div "Create" at bounding box center [932, 530] width 41 height 9
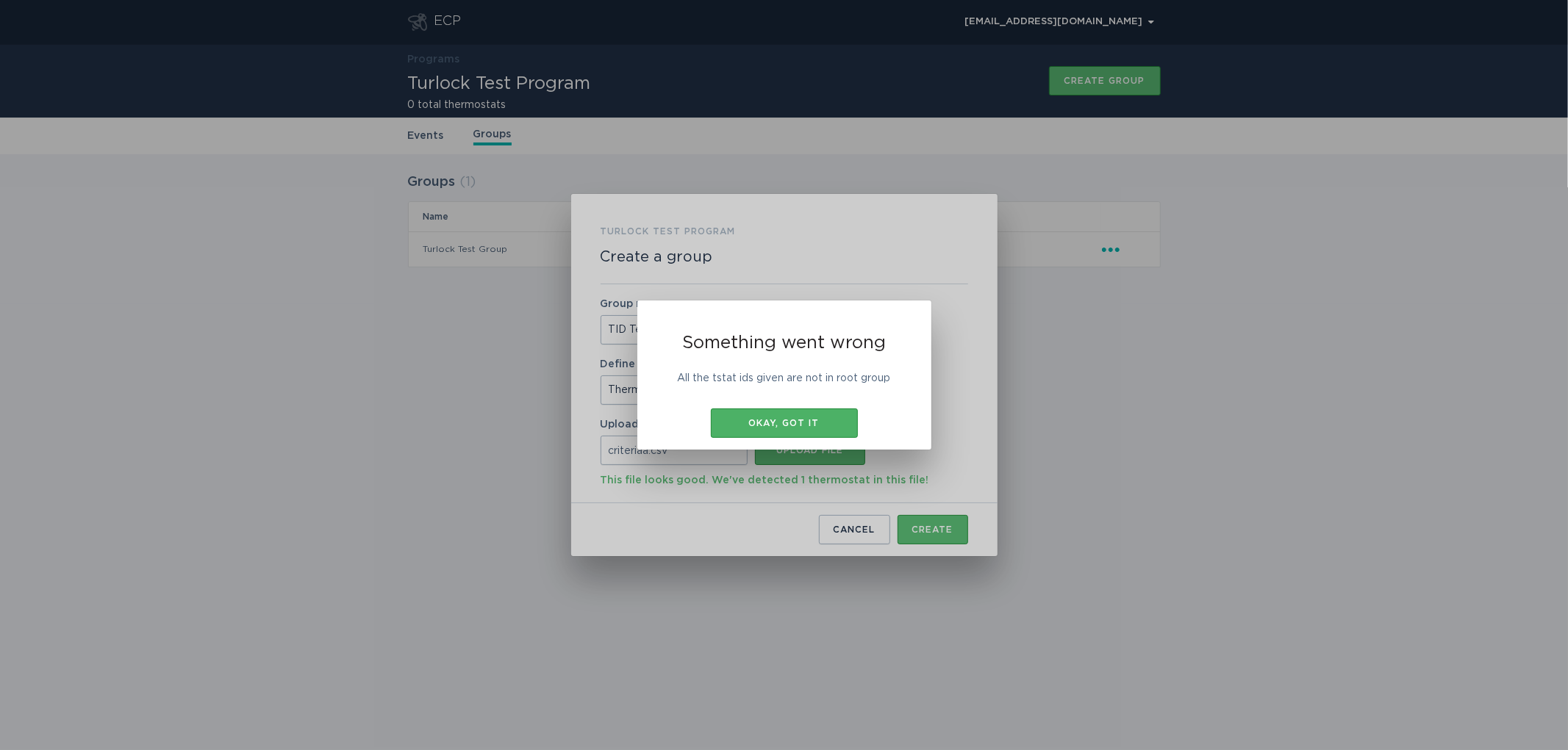
click at [765, 422] on div "Okay, got it" at bounding box center [784, 423] width 133 height 9
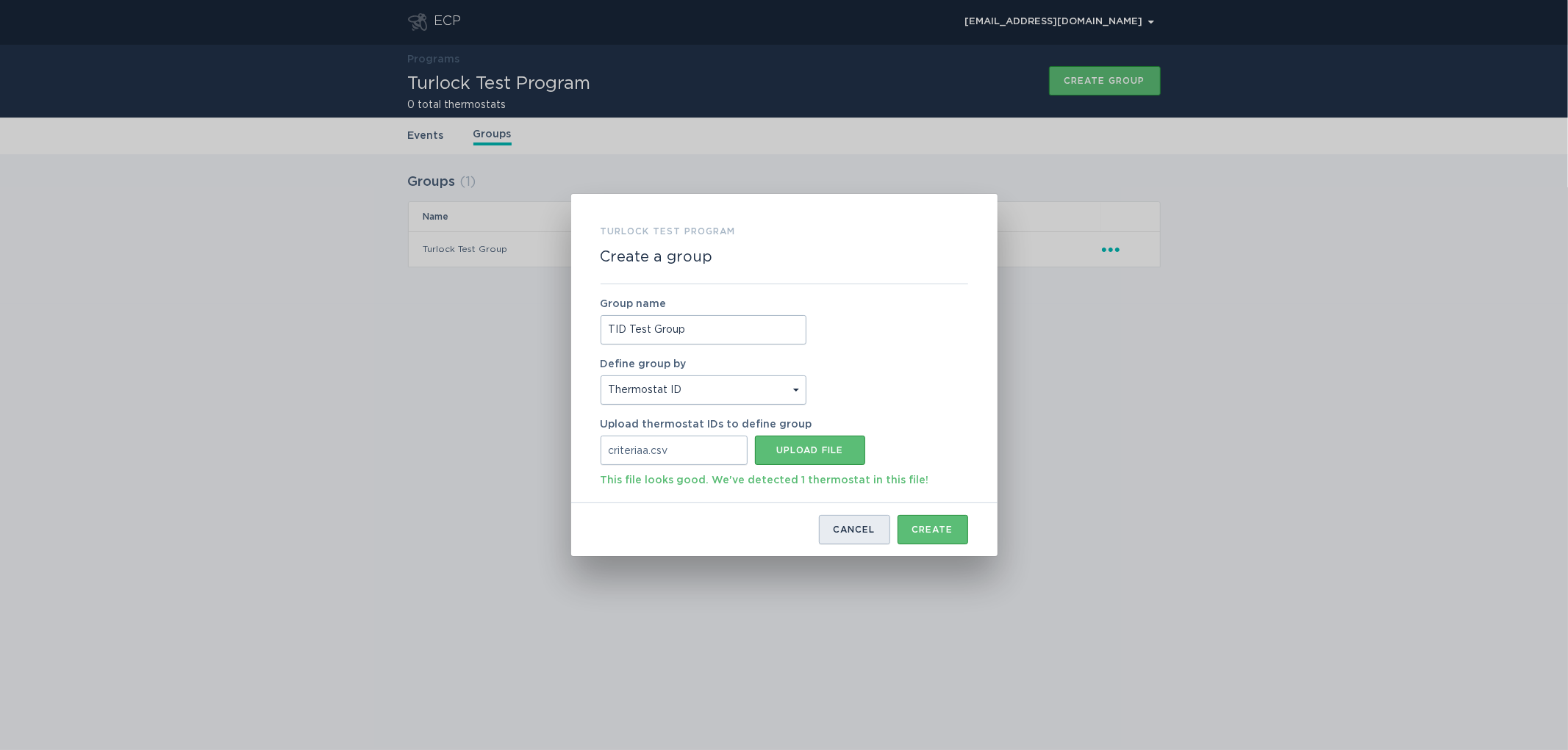
click at [850, 536] on button "Cancel" at bounding box center [854, 529] width 71 height 29
